Goal: Ask a question

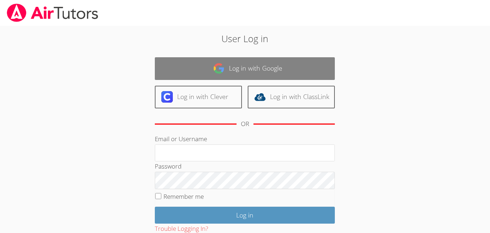
click at [284, 67] on link "Log in with Google" at bounding box center [245, 68] width 180 height 23
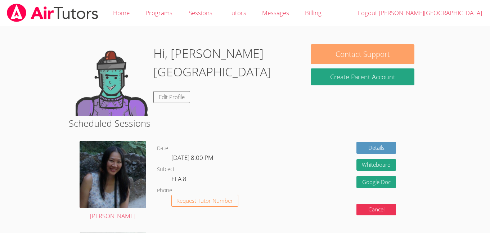
click at [389, 54] on button "Contact Support" at bounding box center [362, 54] width 103 height 20
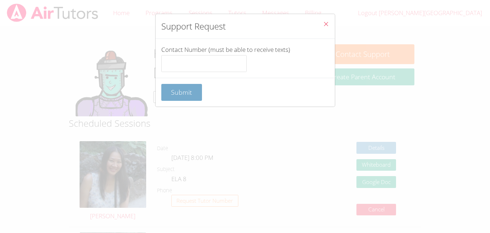
click at [183, 98] on button "Submit" at bounding box center [181, 92] width 41 height 17
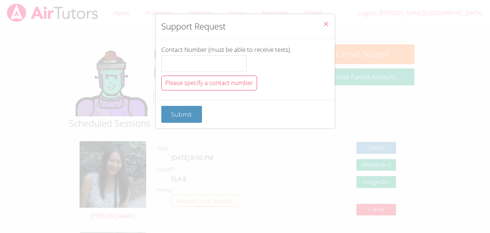
scroll to position [1, 0]
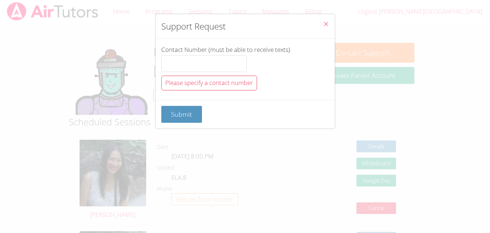
click at [224, 85] on span "Please specify a contact number" at bounding box center [209, 83] width 88 height 8
click at [186, 109] on button "Submit" at bounding box center [181, 114] width 41 height 17
click at [188, 114] on span "Submit" at bounding box center [181, 114] width 21 height 9
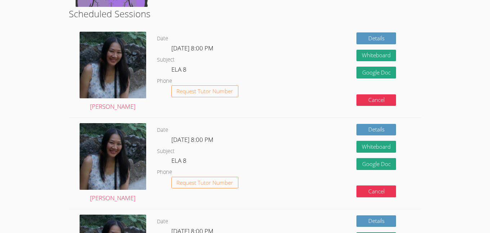
scroll to position [134, 0]
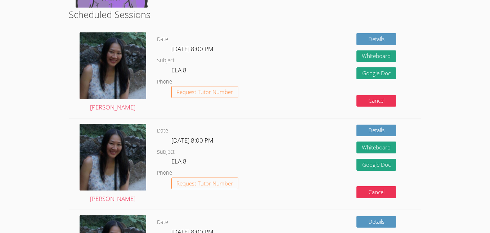
click at [179, 123] on div "Date Tue Oct 14, 8:00 PM Subject ELA 8 Phone Request Tutor Number" at bounding box center [219, 164] width 124 height 91
click at [203, 95] on span "Request Tutor Number" at bounding box center [205, 91] width 57 height 5
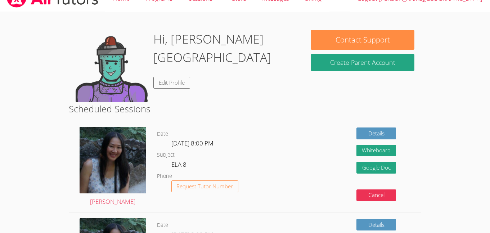
scroll to position [22, 0]
